Goal: Find specific page/section: Find specific page/section

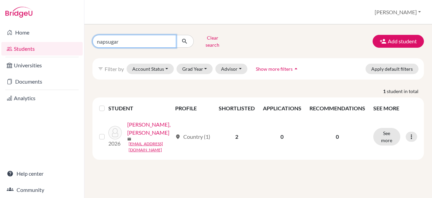
click at [121, 38] on input "napsugar" at bounding box center [135, 41] width 84 height 13
type input "n"
type input "laszlo"
click button "submit" at bounding box center [185, 41] width 18 height 13
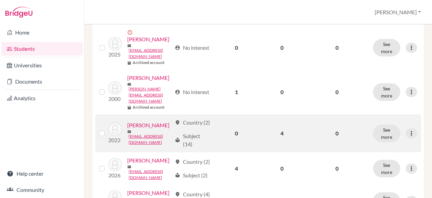
scroll to position [101, 0]
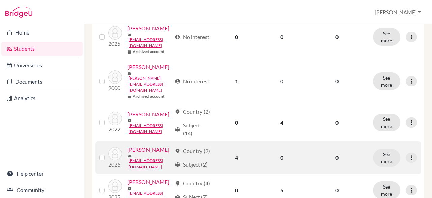
click at [135, 146] on link "[PERSON_NAME]" at bounding box center [148, 149] width 42 height 8
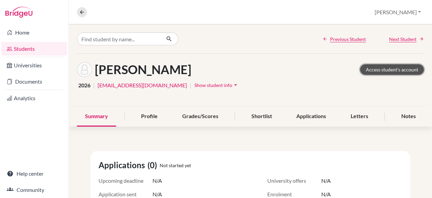
click at [378, 71] on link "Access student's account" at bounding box center [392, 69] width 64 height 10
